Goal: Task Accomplishment & Management: Manage account settings

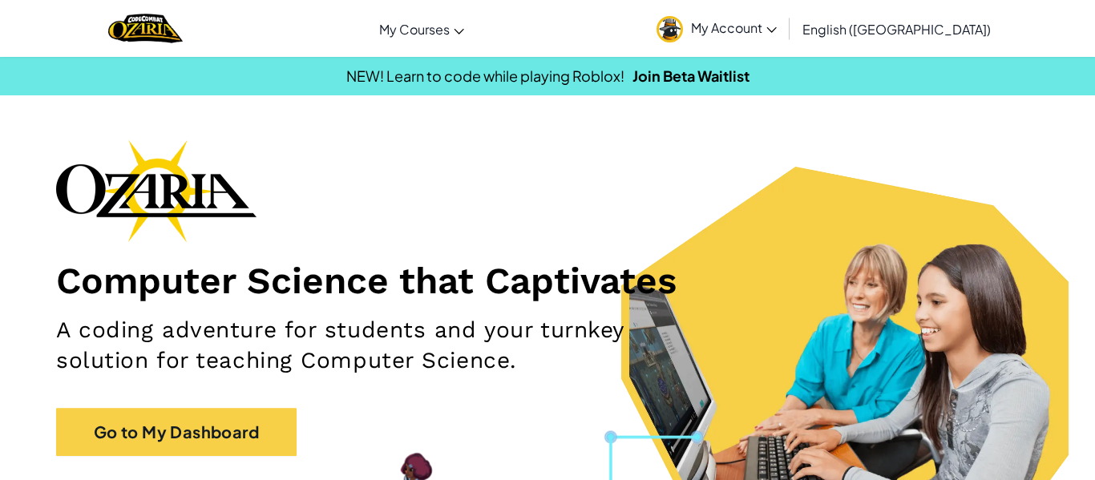
click at [785, 43] on link "My Account" at bounding box center [717, 28] width 136 height 51
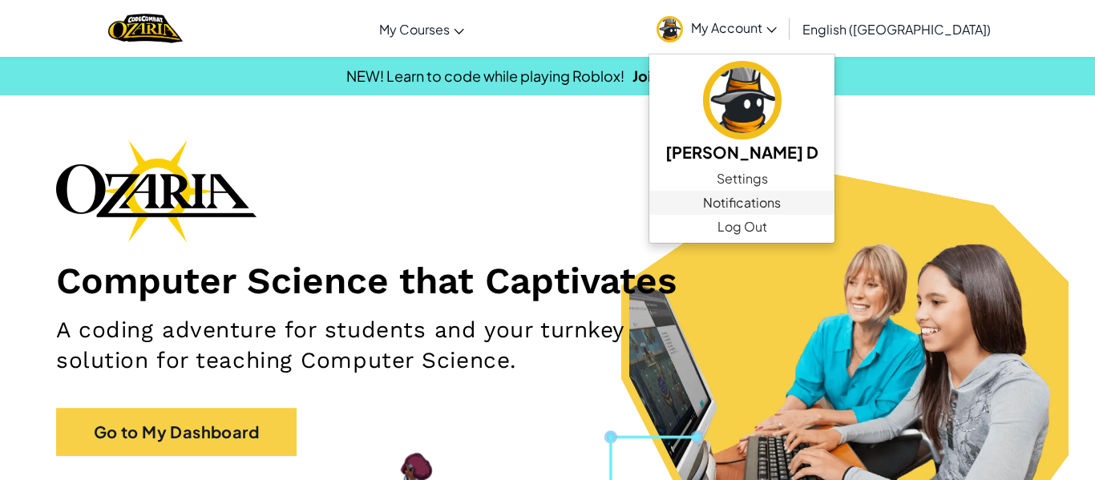
click at [813, 214] on link "Notifications" at bounding box center [742, 203] width 185 height 24
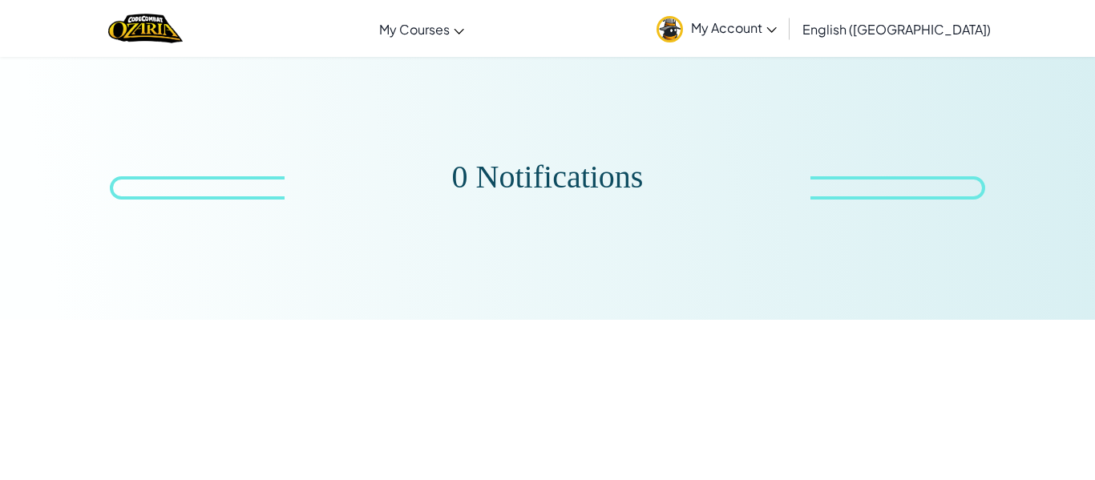
click at [785, 46] on link "My Account" at bounding box center [717, 28] width 136 height 51
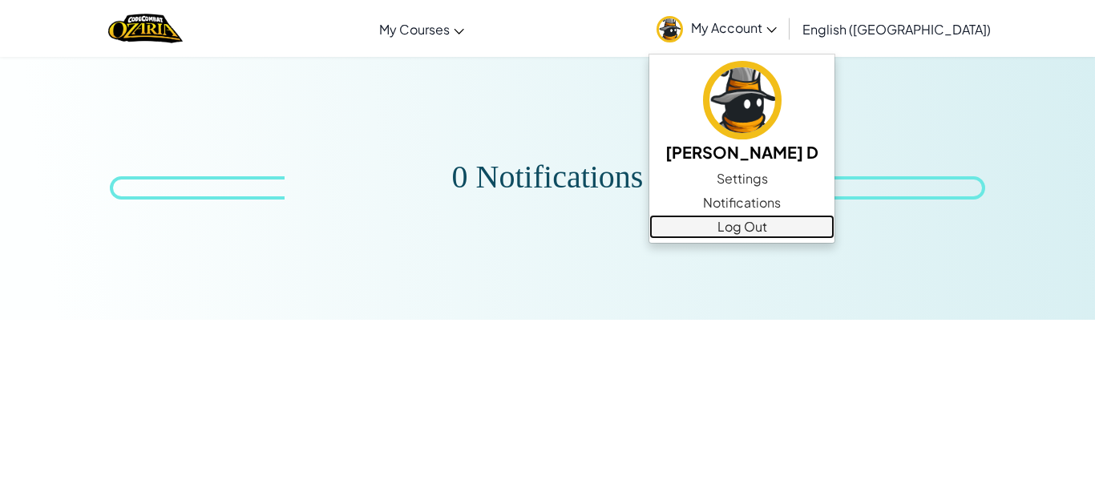
click at [807, 228] on link "Log Out" at bounding box center [742, 227] width 185 height 24
